Goal: Information Seeking & Learning: Learn about a topic

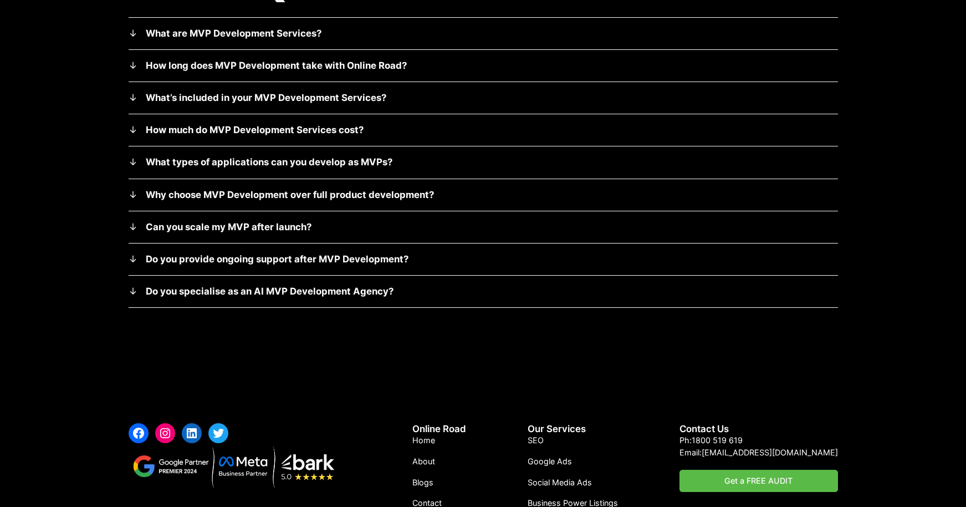
scroll to position [5229, 0]
click at [335, 275] on details "Do you specialise as an AI MVP Development Agency? Yes, Online Road operates as…" at bounding box center [483, 291] width 709 height 32
click at [329, 285] on strong "Do you specialise as an AI MVP Development Agency?" at bounding box center [270, 290] width 248 height 11
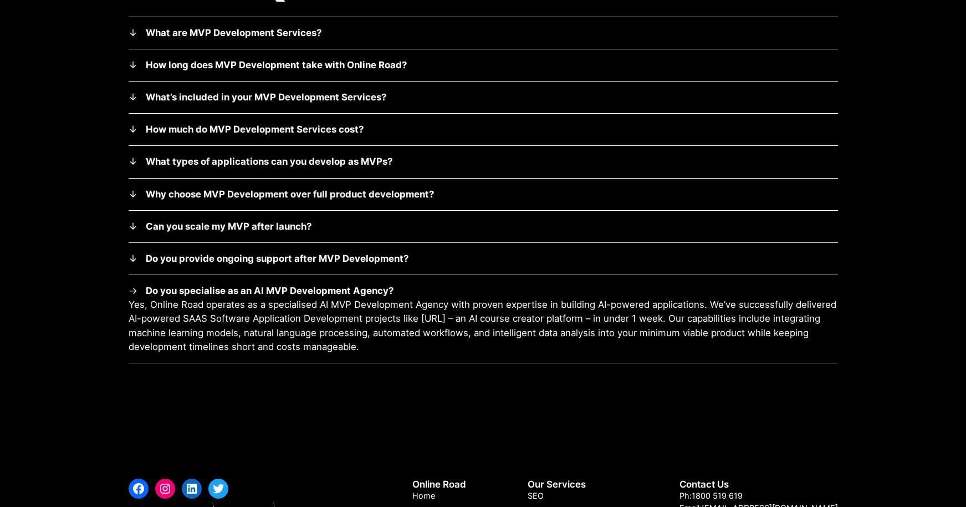
click at [329, 285] on strong "Do you specialise as an AI MVP Development Agency?" at bounding box center [270, 290] width 248 height 11
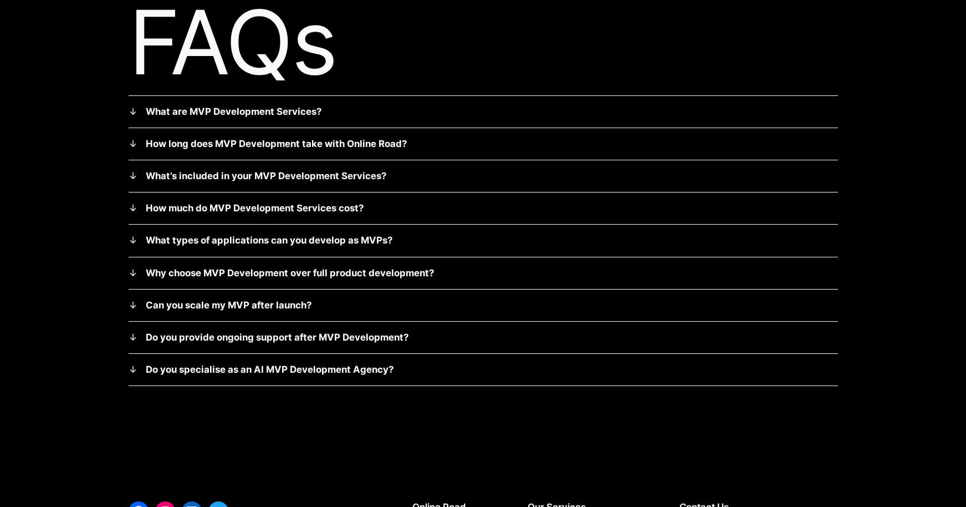
scroll to position [5151, 0]
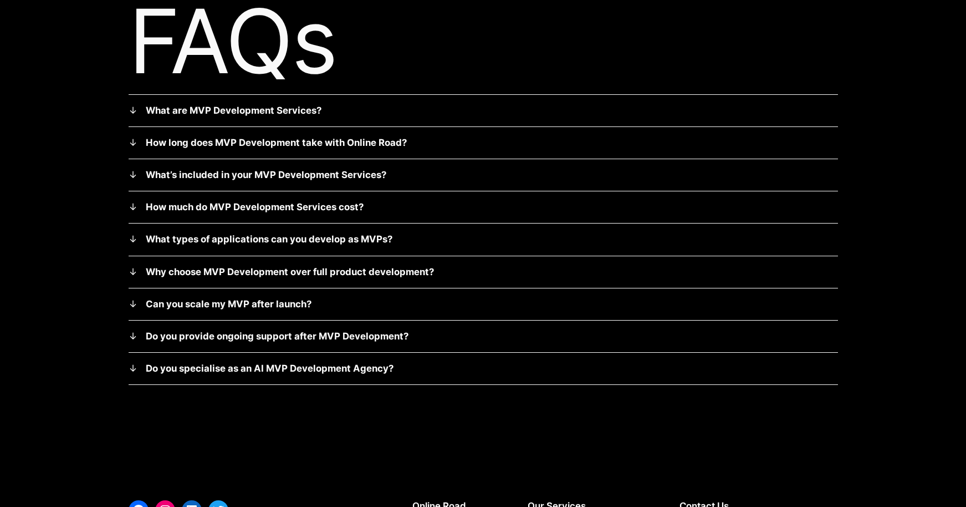
click at [284, 362] on strong "Do you specialise as an AI MVP Development Agency?" at bounding box center [270, 367] width 248 height 11
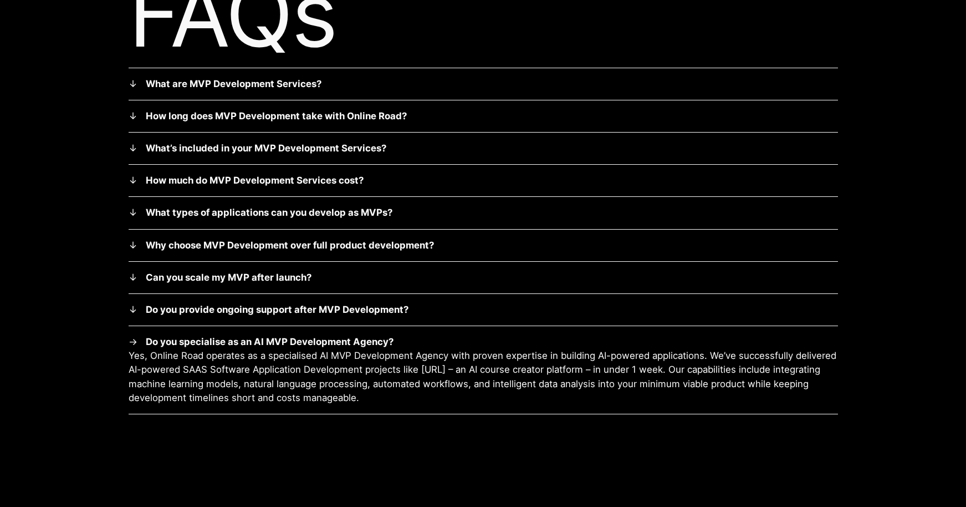
scroll to position [5186, 0]
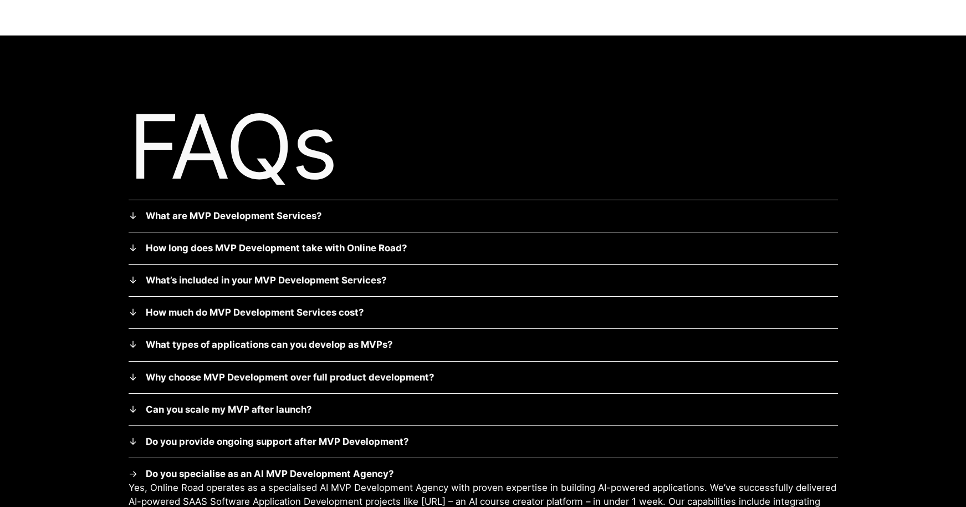
click at [259, 210] on strong "What are MVP Development Services?" at bounding box center [234, 215] width 176 height 11
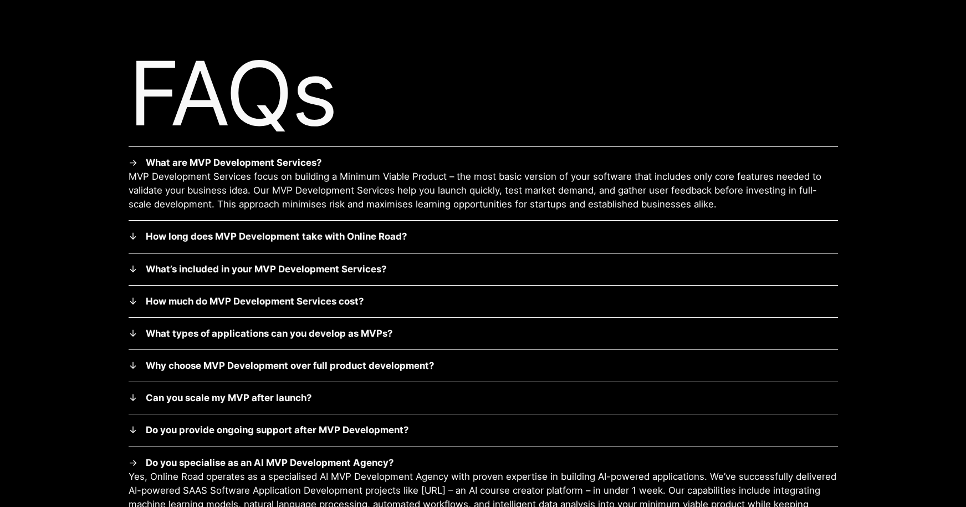
scroll to position [5123, 0]
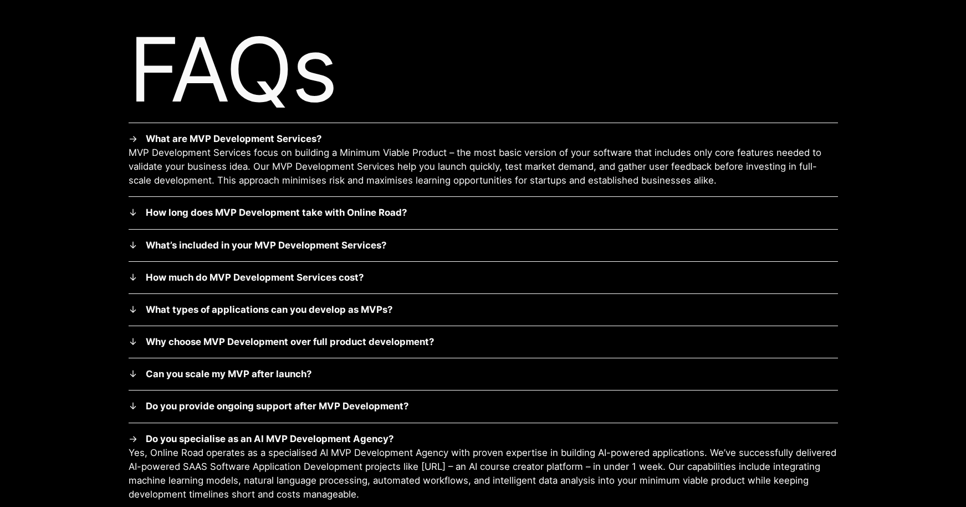
click at [264, 239] on strong "What’s included in your MVP Development Services?" at bounding box center [266, 244] width 241 height 11
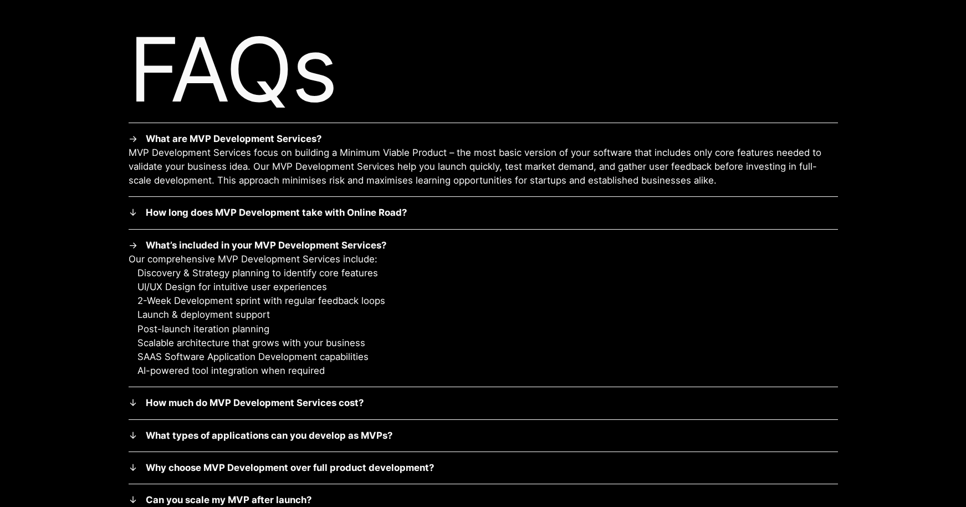
click at [263, 397] on summary "How much do MVP Development Services cost?" at bounding box center [483, 403] width 709 height 14
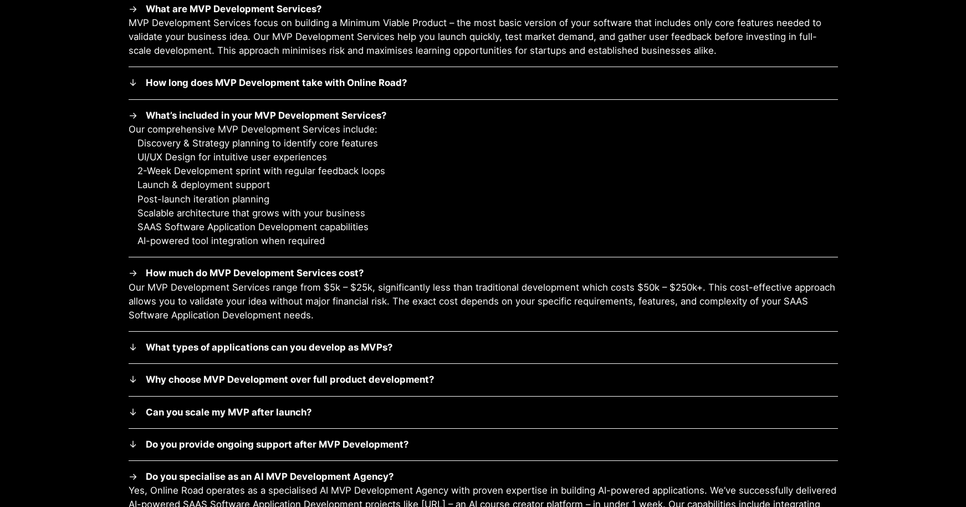
scroll to position [5259, 0]
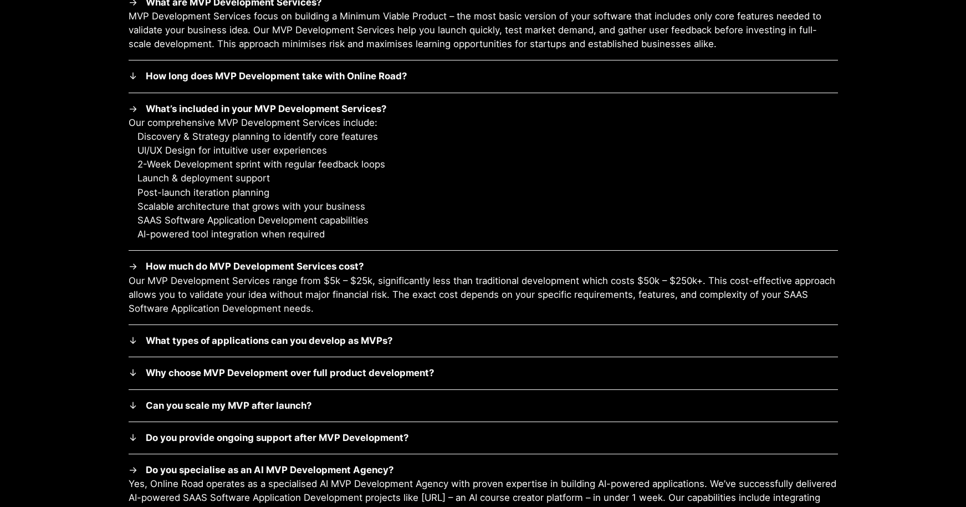
click at [275, 367] on strong "Why choose MVP Development over full product development?" at bounding box center [290, 372] width 288 height 11
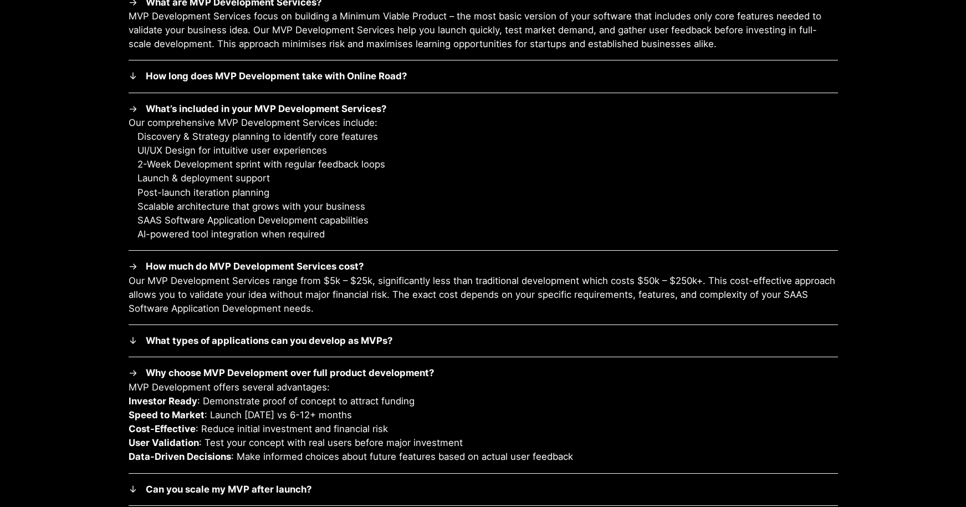
click at [307, 310] on details "How much do MVP Development Services cost? Our MVP Development Services range f…" at bounding box center [483, 288] width 709 height 74
click at [303, 335] on strong "What types of applications can you develop as MVPs?" at bounding box center [269, 340] width 247 height 11
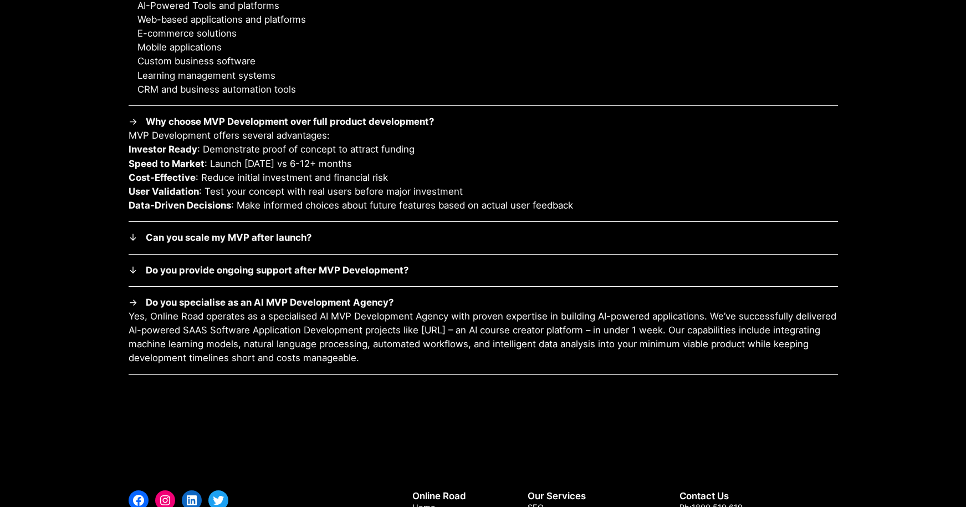
scroll to position [5702, 0]
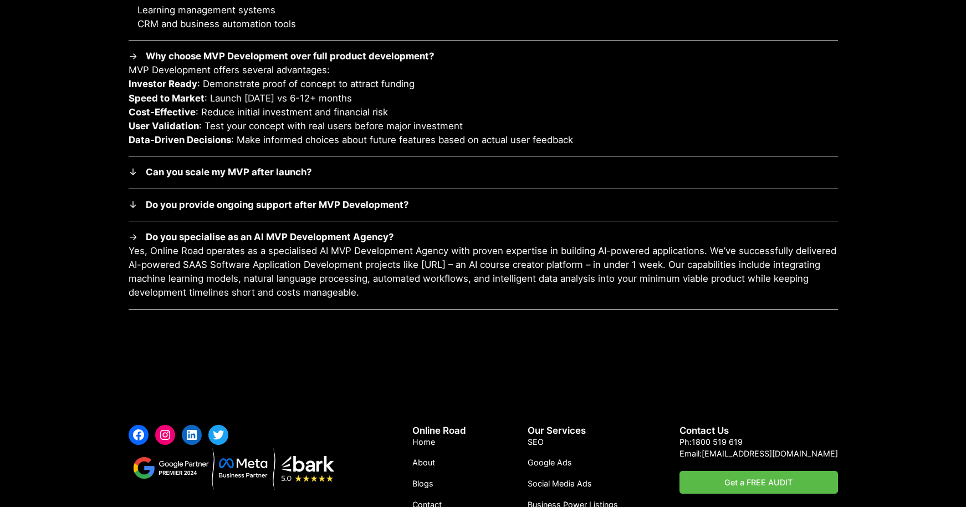
click at [315, 199] on strong "Do you provide ongoing support after MVP Development?" at bounding box center [277, 204] width 263 height 11
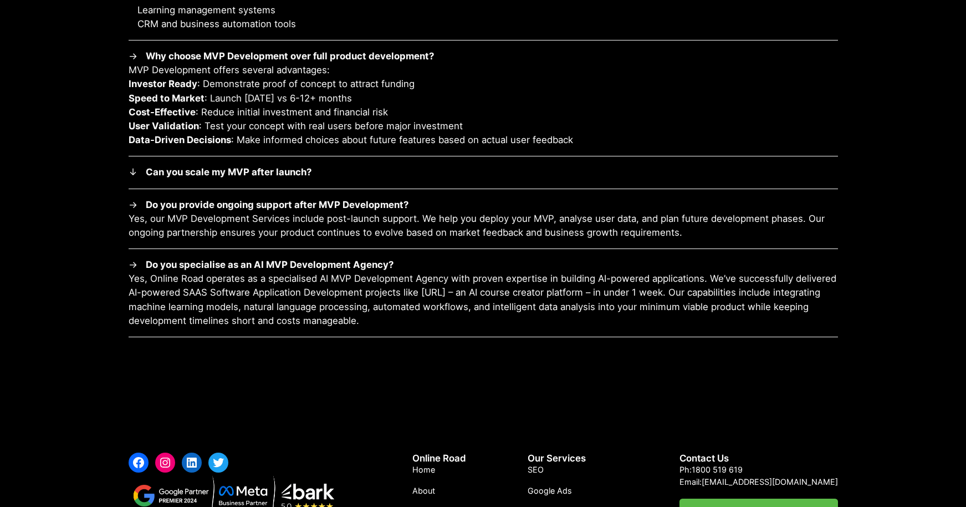
click at [286, 166] on strong "Can you scale my MVP after launch?" at bounding box center [229, 171] width 166 height 11
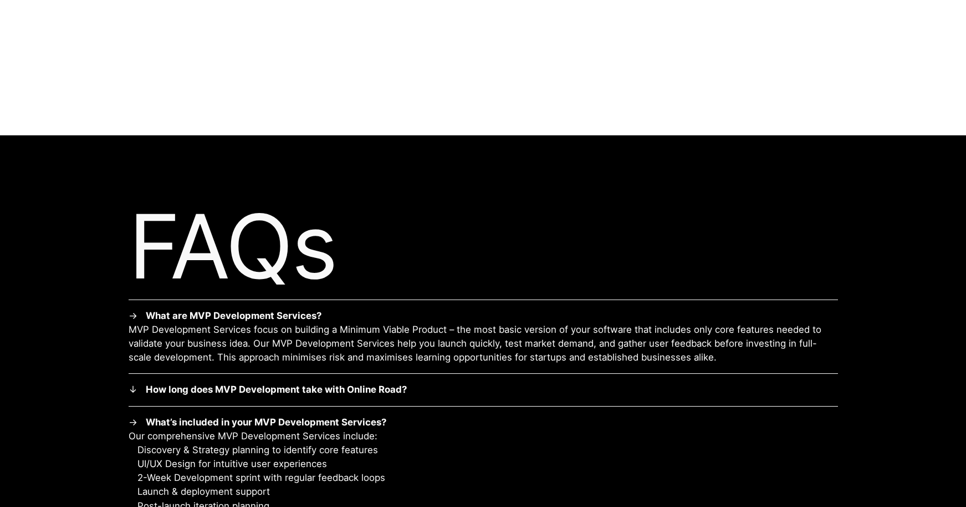
scroll to position [5025, 0]
